Goal: Task Accomplishment & Management: Manage account settings

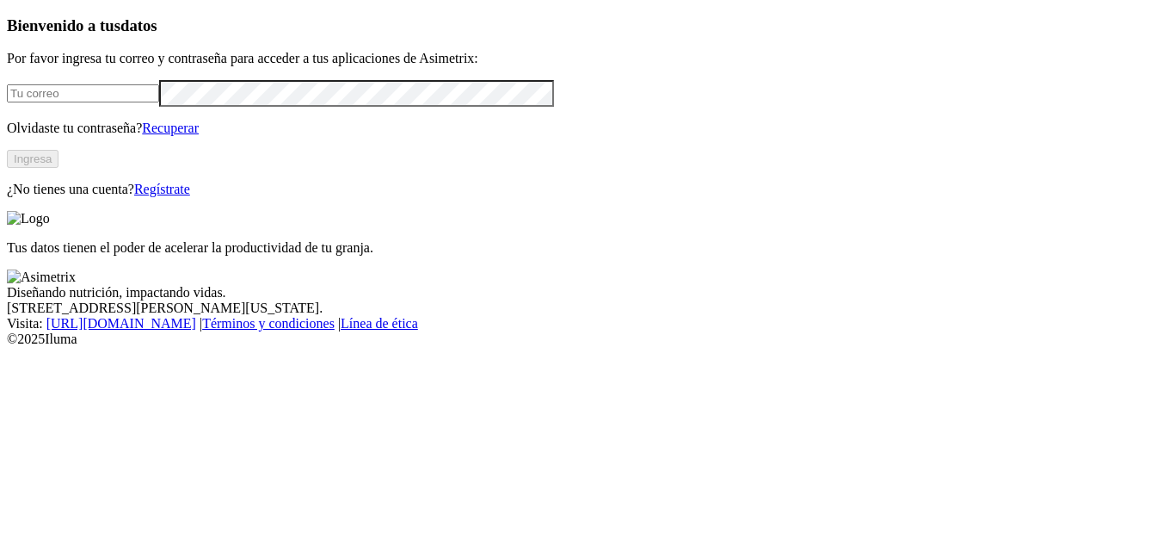
scroll to position [0, 2870]
click at [490, 166] on div "Bienvenido a tus datos Por favor ingresa tu correo y contraseña para acceder a …" at bounding box center [588, 181] width 1162 height 331
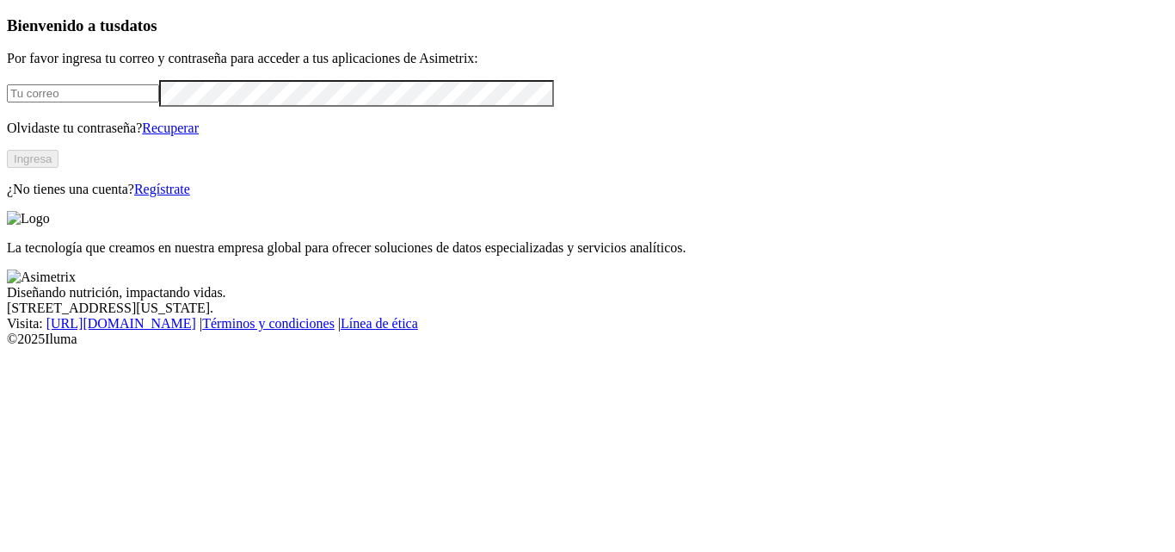
click at [159, 102] on input "email" at bounding box center [83, 93] width 152 height 18
type input "yesenia.gomez@avinal.com.co"
click at [59, 168] on button "Ingresa" at bounding box center [33, 159] width 52 height 18
